Goal: Find specific page/section: Find specific page/section

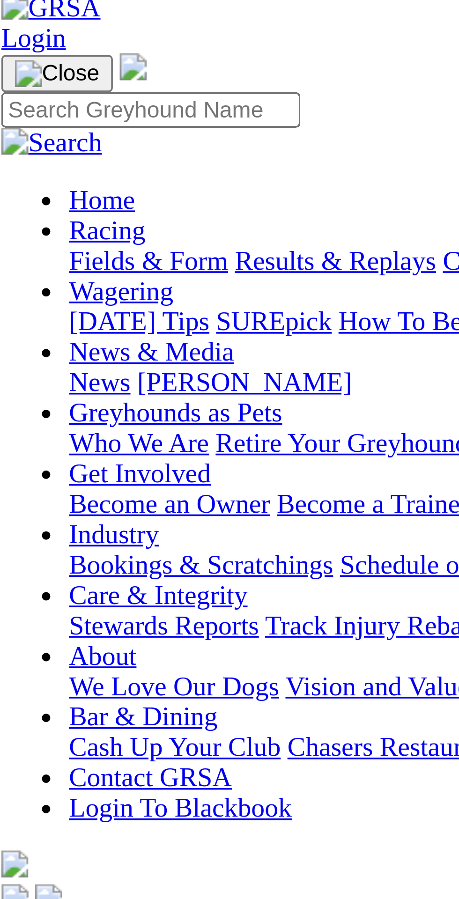
click at [13, 332] on span "R1" at bounding box center [8, 336] width 9 height 8
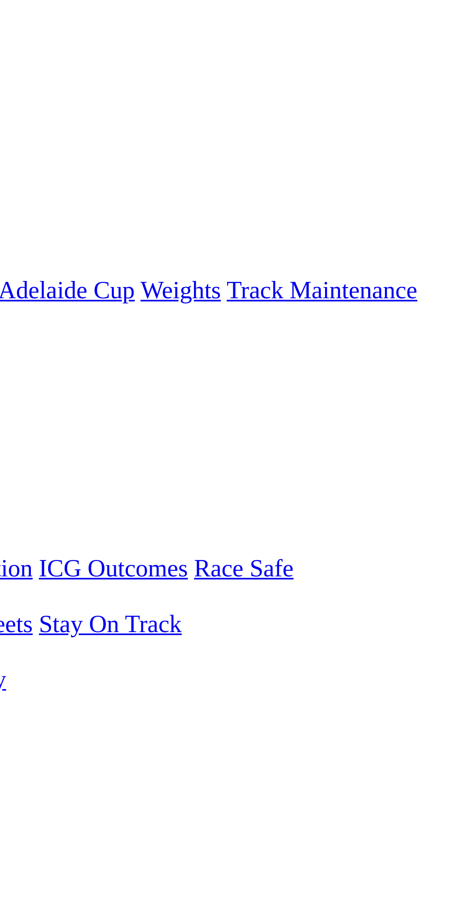
scroll to position [14, 0]
